Goal: Task Accomplishment & Management: Manage account settings

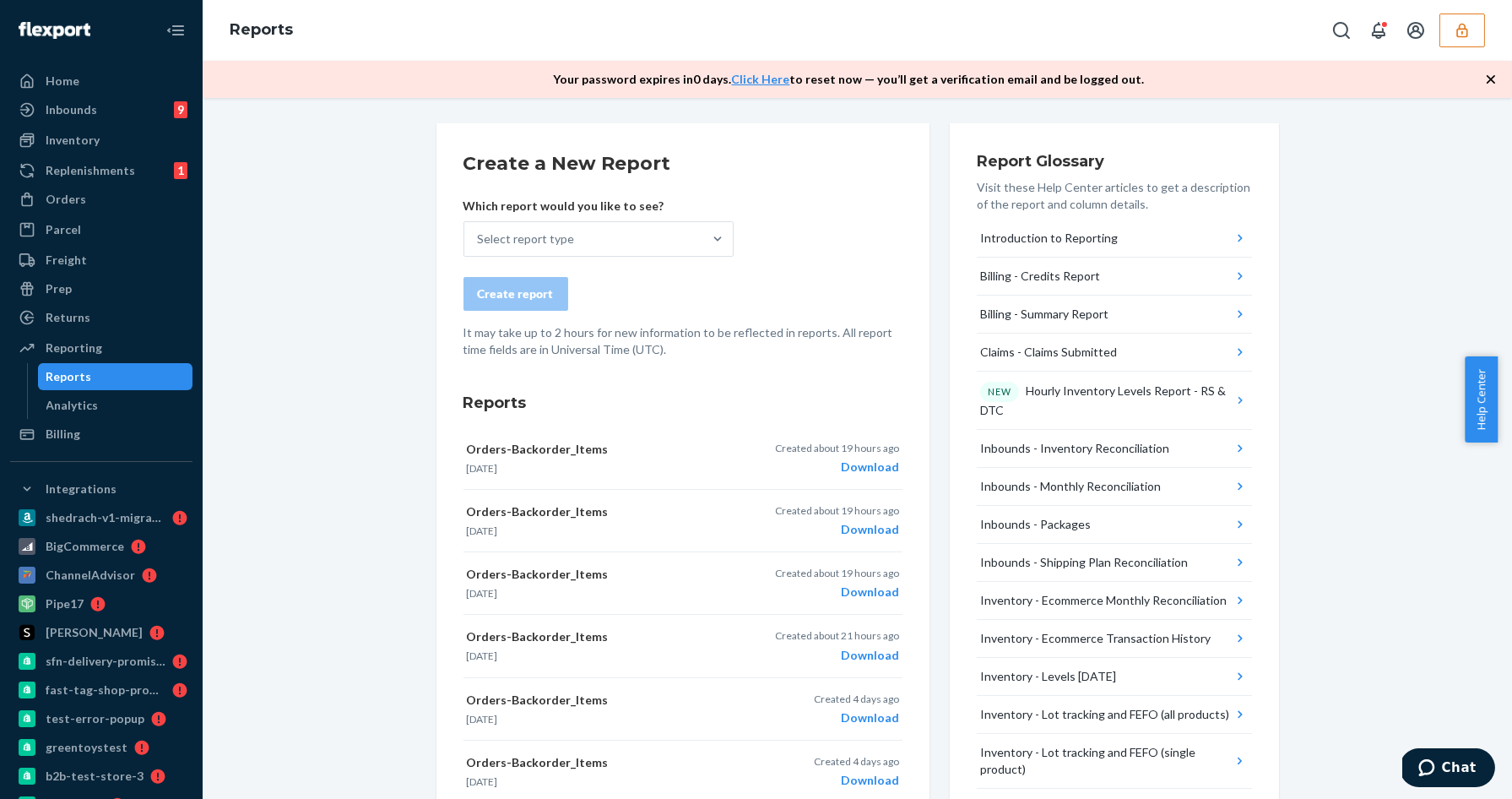
click at [1479, 29] on button "button" at bounding box center [1462, 31] width 46 height 34
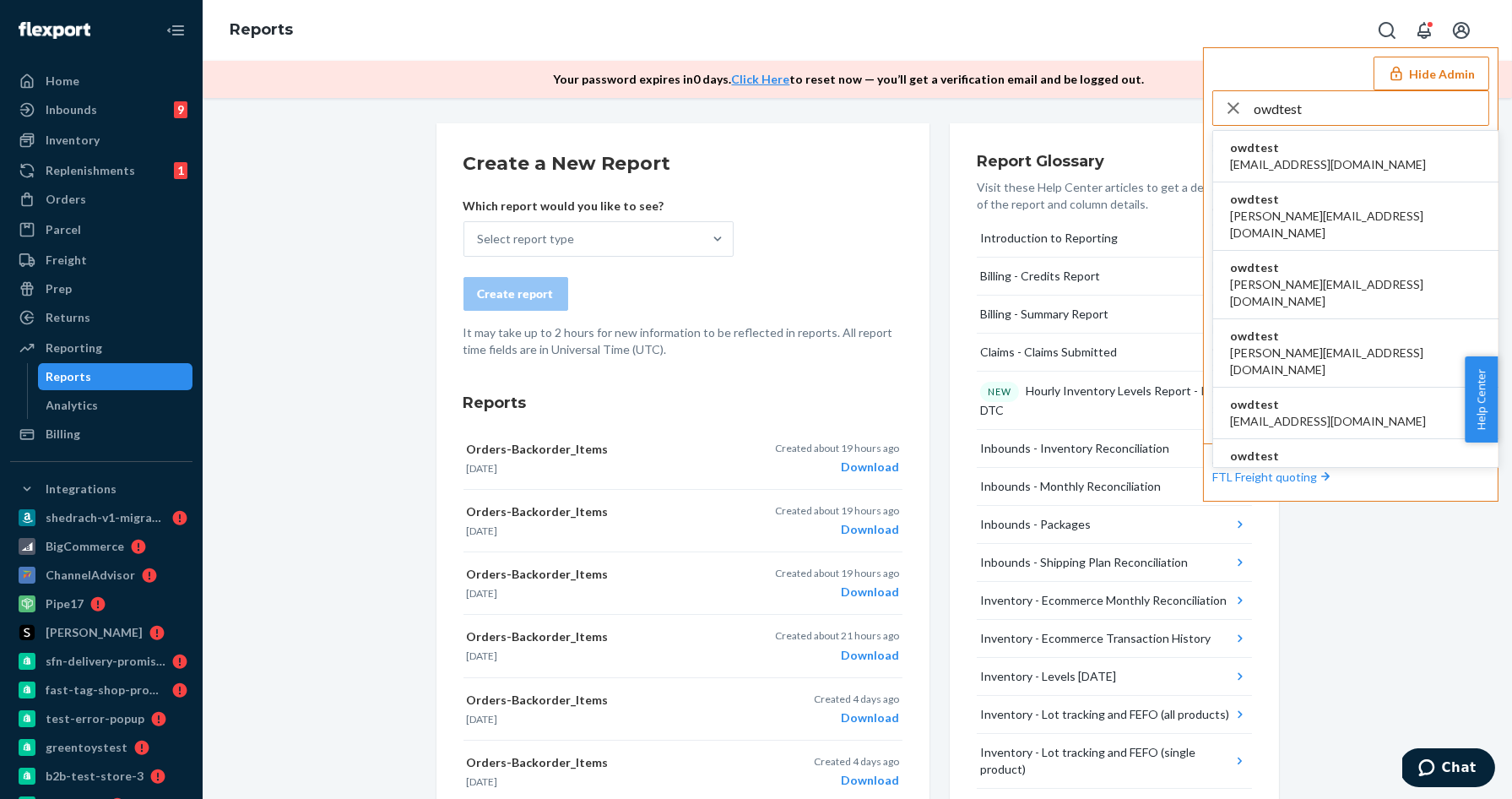
type input "owdtest"
click at [1316, 168] on span "[EMAIL_ADDRESS][DOMAIN_NAME]" at bounding box center [1327, 164] width 195 height 17
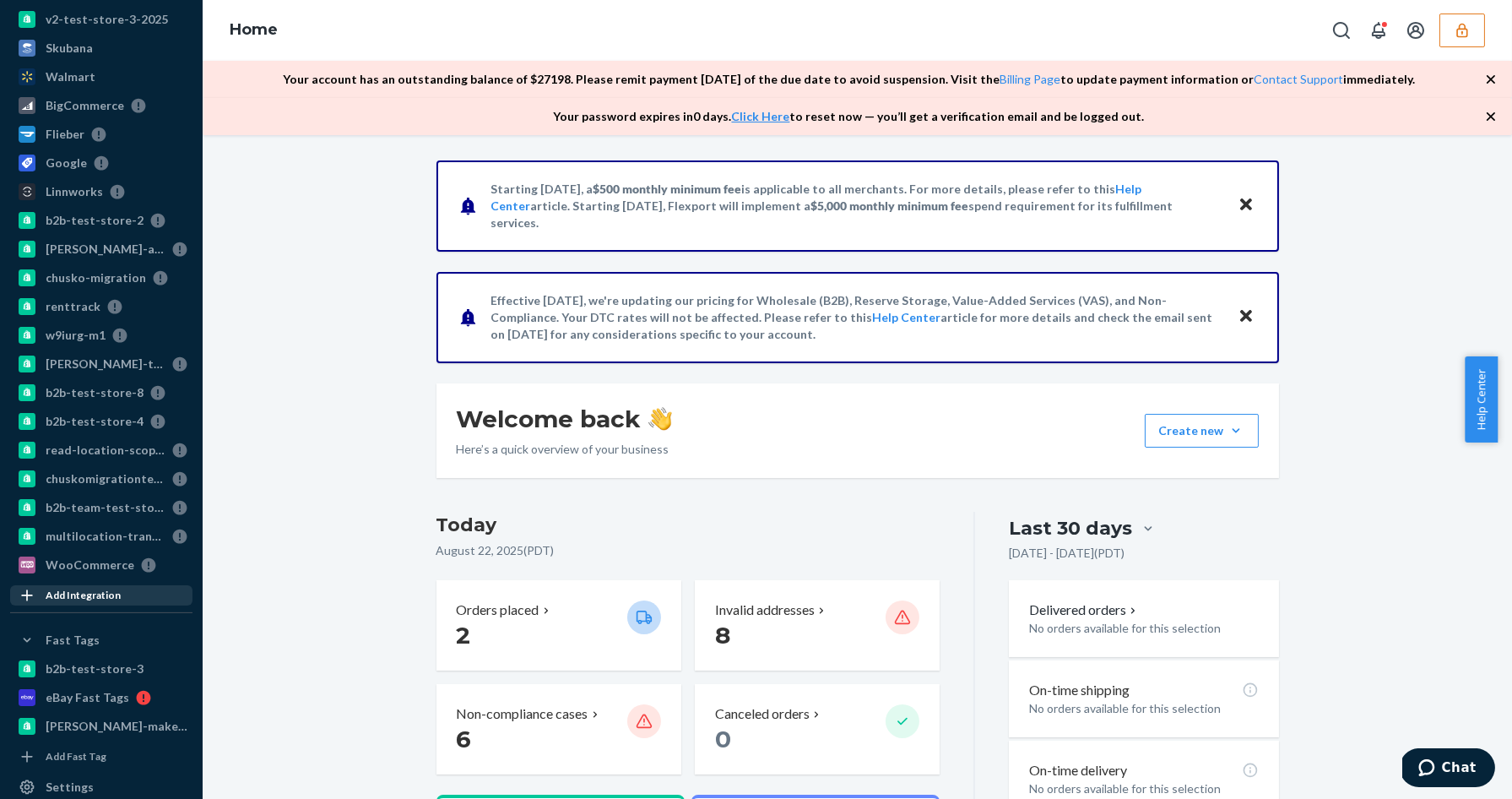
scroll to position [1064, 0]
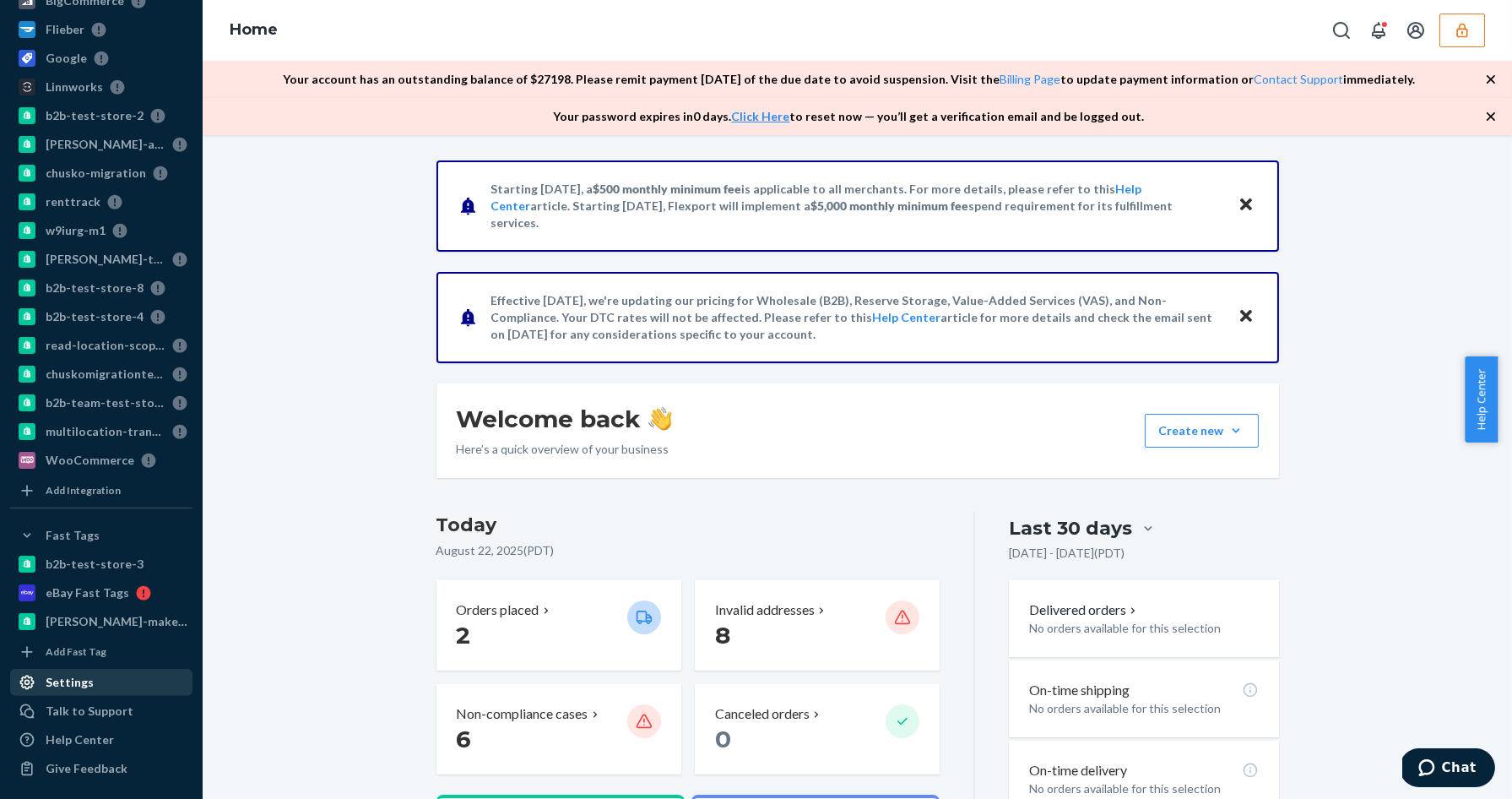
click at [76, 674] on div "Settings" at bounding box center [69, 682] width 48 height 17
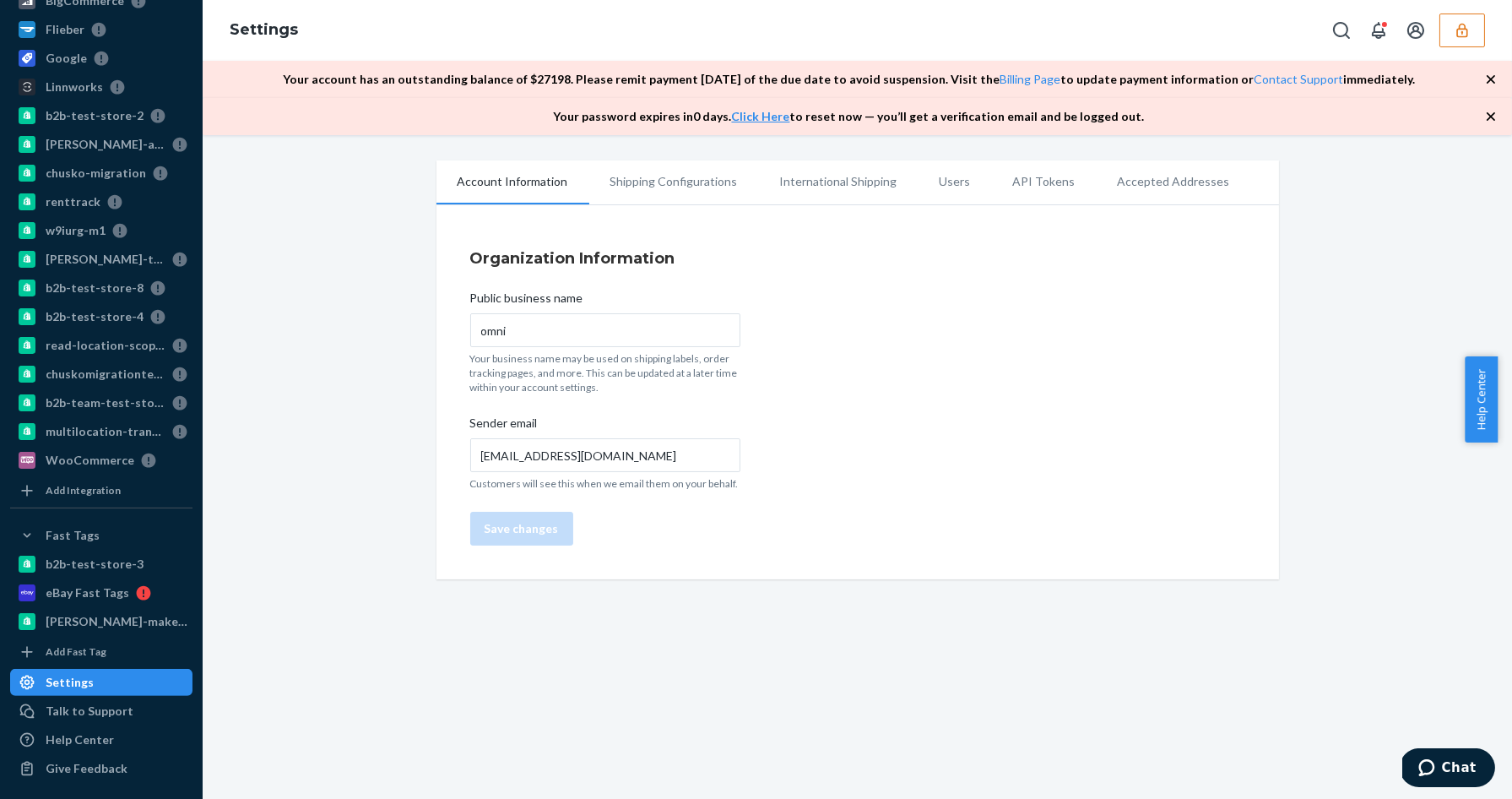
click at [691, 177] on li "Shipping Configurations" at bounding box center [674, 182] width 170 height 43
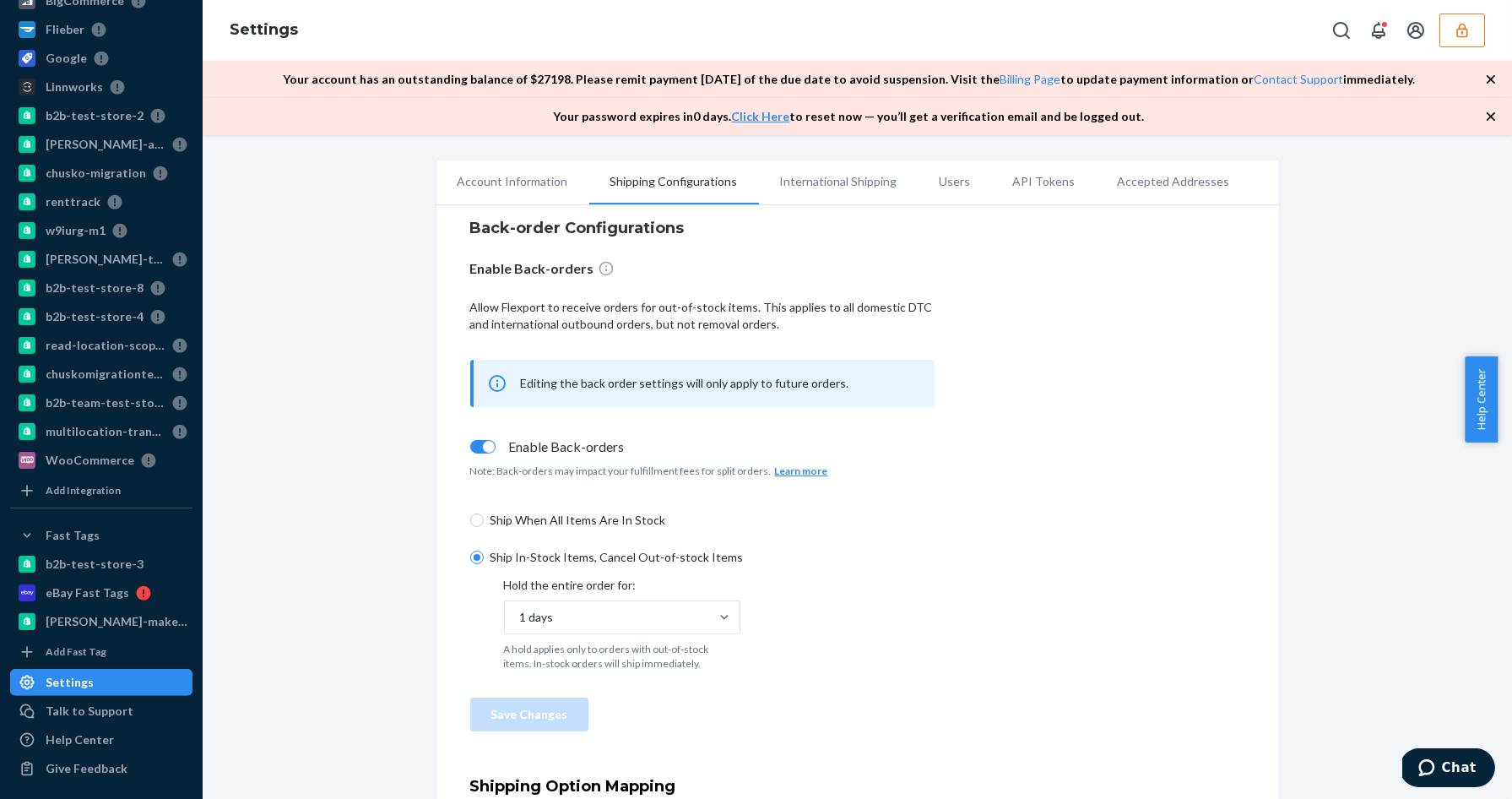
click at [545, 515] on span "Ship When All Items Are In Stock" at bounding box center [712, 520] width 444 height 17
click at [484, 515] on input "Ship When All Items Are In Stock" at bounding box center [477, 520] width 14 height 14
radio input "true"
radio input "false"
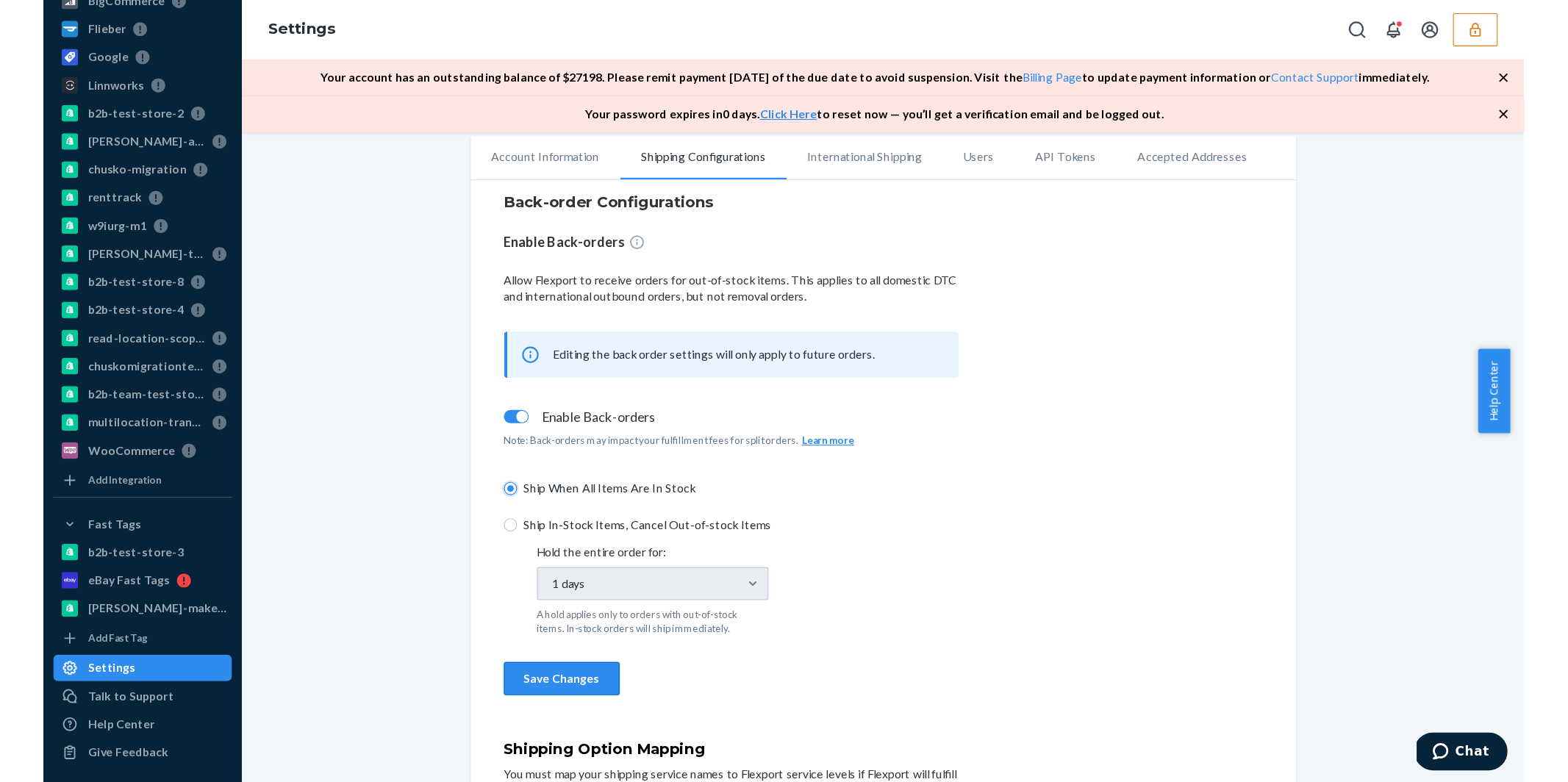
scroll to position [19, 0]
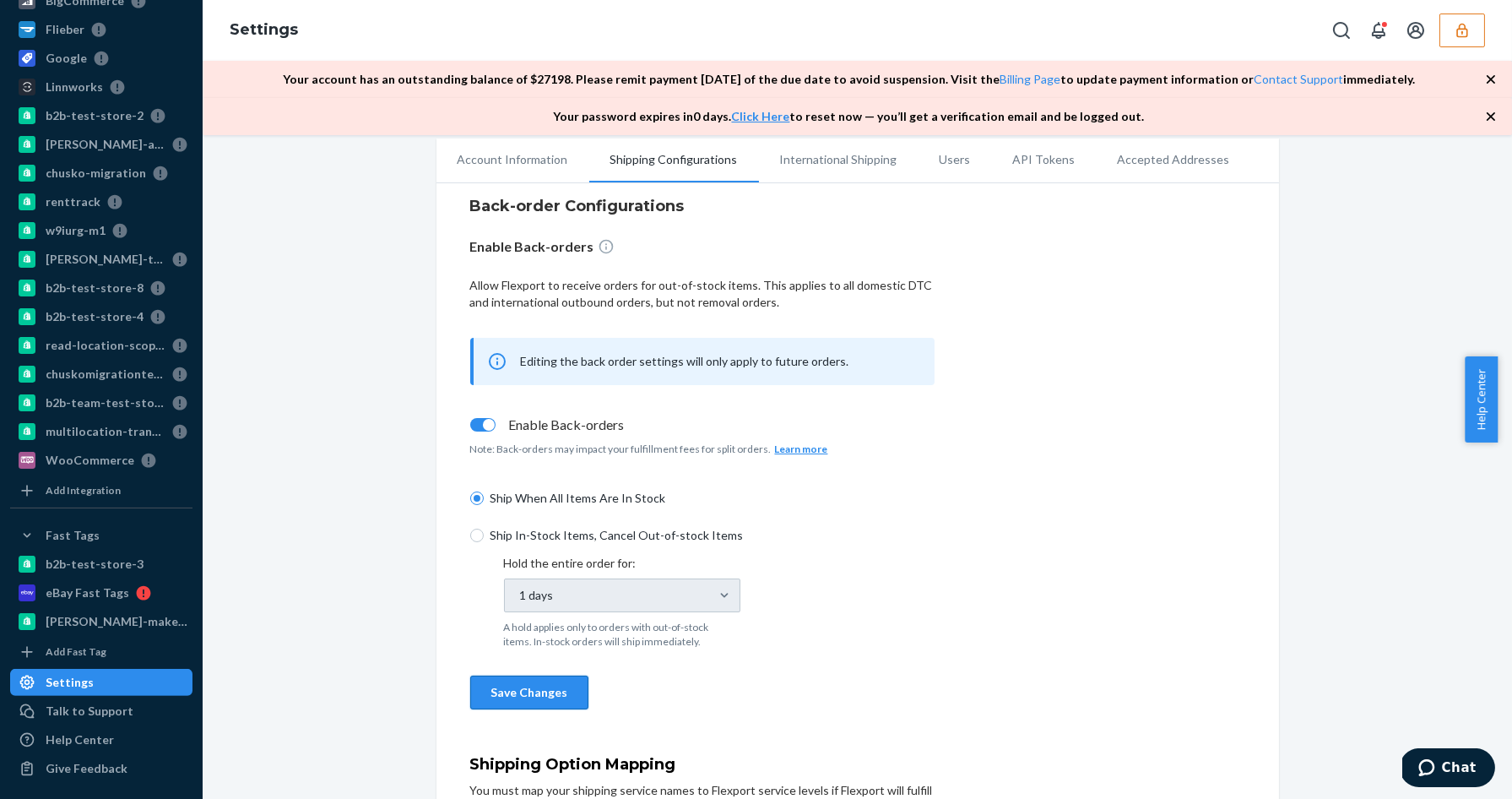
click at [513, 697] on button "Save Changes" at bounding box center [529, 693] width 118 height 34
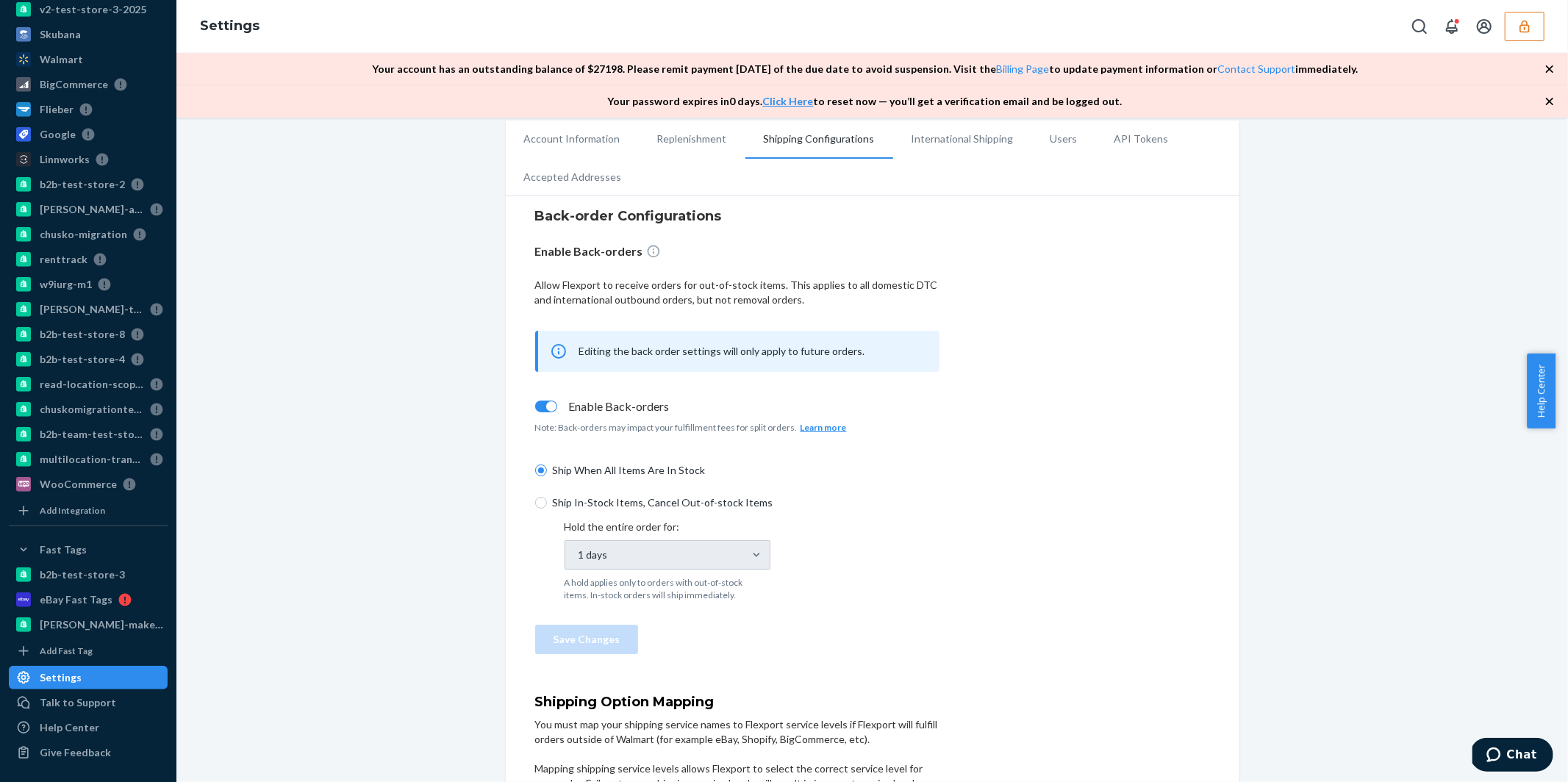
scroll to position [840, 0]
